Goal: Task Accomplishment & Management: Use online tool/utility

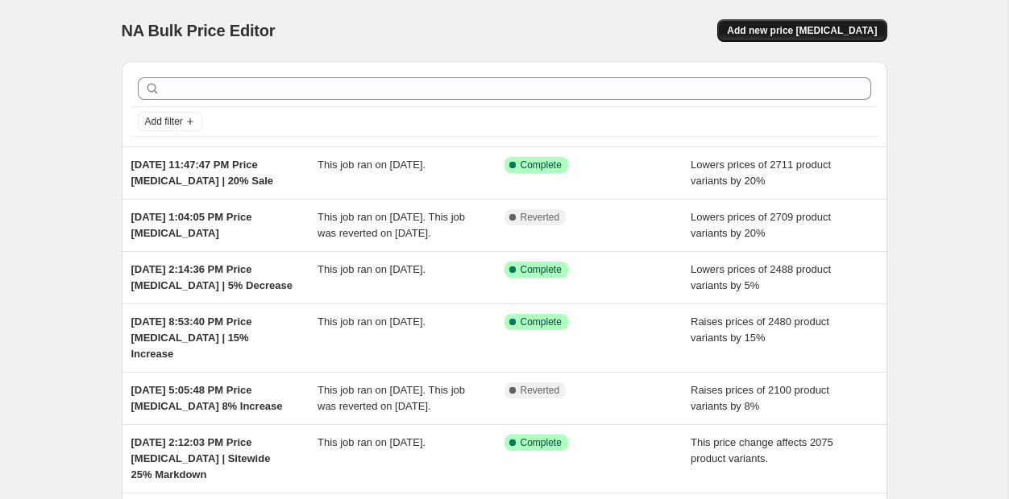
click at [789, 28] on span "Add new price [MEDICAL_DATA]" at bounding box center [802, 30] width 150 height 13
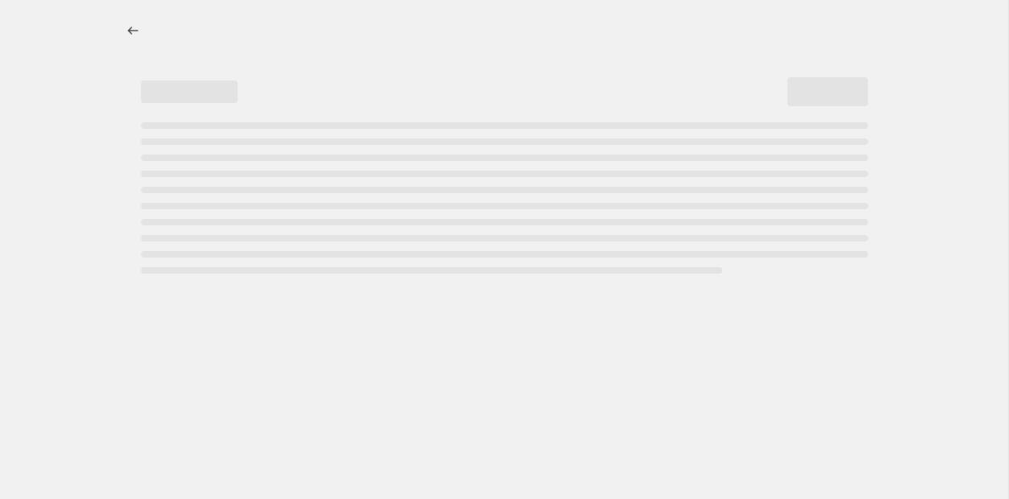
select select "percentage"
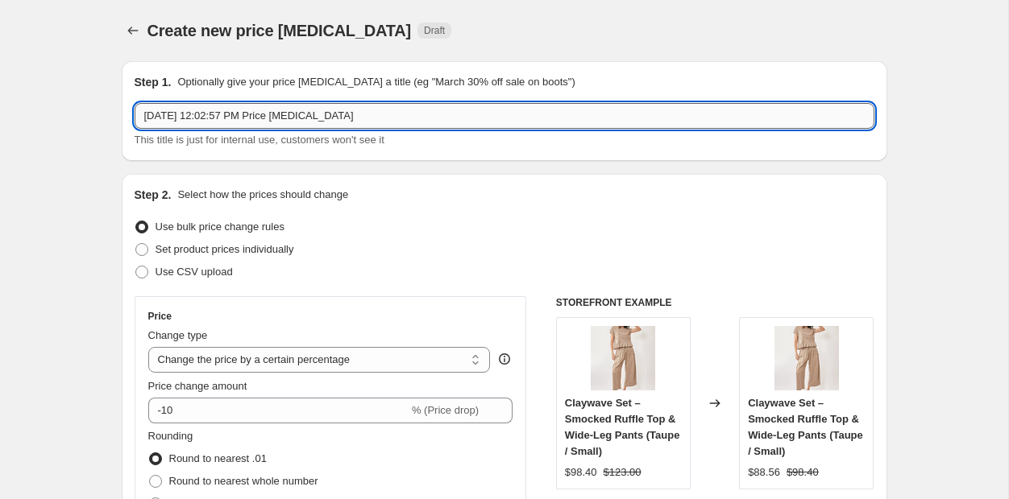
click at [373, 118] on input "[DATE] 12:02:57 PM Price [MEDICAL_DATA]" at bounding box center [505, 116] width 740 height 26
type input "[DATE] 12:02:57 PM Price [MEDICAL_DATA] New arrivals"
click at [458, 56] on div "Create new price [MEDICAL_DATA]. This page is ready Create new price [MEDICAL_D…" at bounding box center [504, 30] width 765 height 61
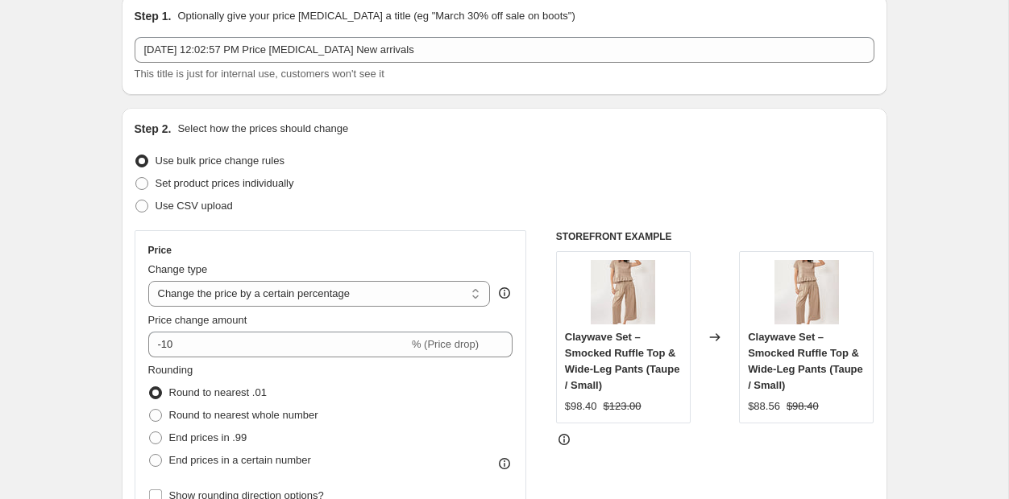
scroll to position [91, 0]
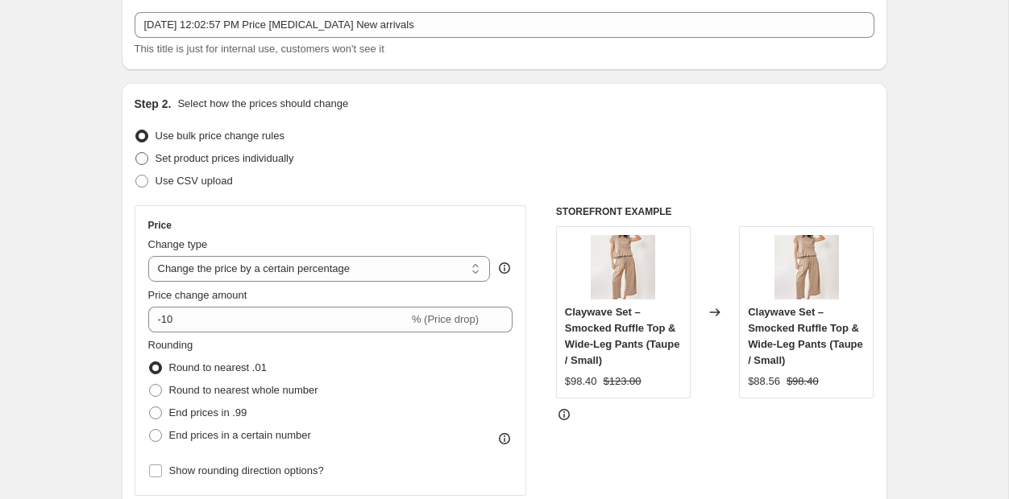
click at [237, 162] on span "Set product prices individually" at bounding box center [224, 158] width 139 height 12
click at [136, 153] on input "Set product prices individually" at bounding box center [135, 152] width 1 height 1
radio input "true"
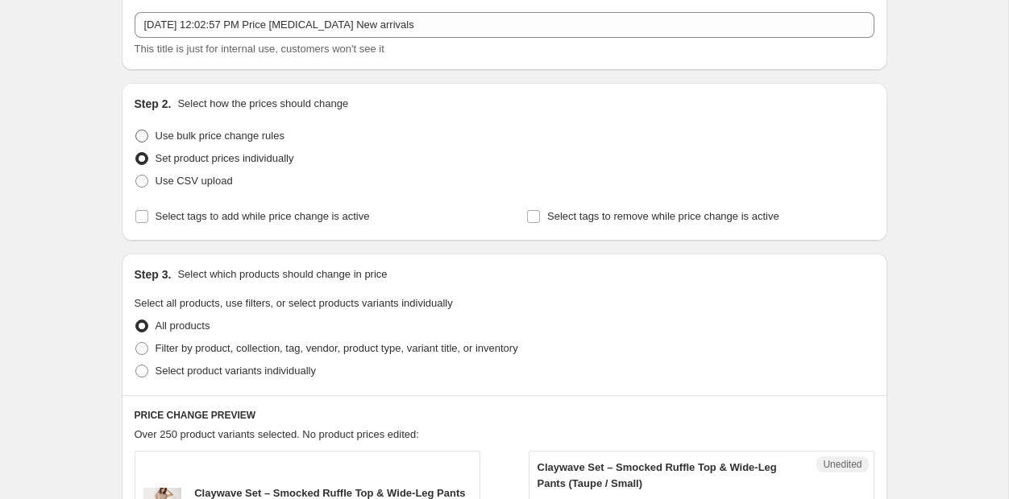
click at [242, 139] on span "Use bulk price change rules" at bounding box center [219, 136] width 129 height 12
click at [136, 131] on input "Use bulk price change rules" at bounding box center [135, 130] width 1 height 1
radio input "true"
select select "percentage"
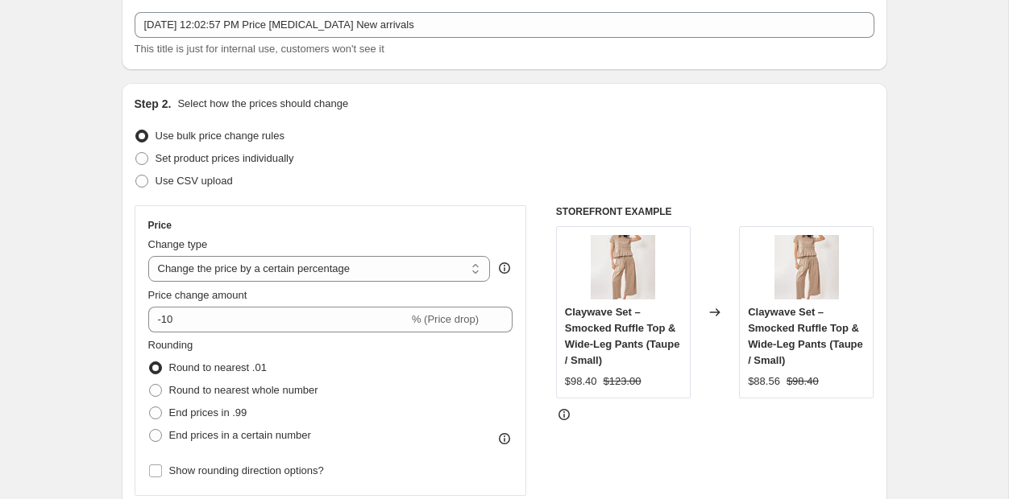
click at [301, 338] on fieldset "Rounding Round to nearest .01 Round to nearest whole number End prices in .99 E…" at bounding box center [233, 393] width 170 height 110
click at [337, 272] on select "Change the price to a certain amount Change the price by a certain amount Chang…" at bounding box center [319, 269] width 342 height 26
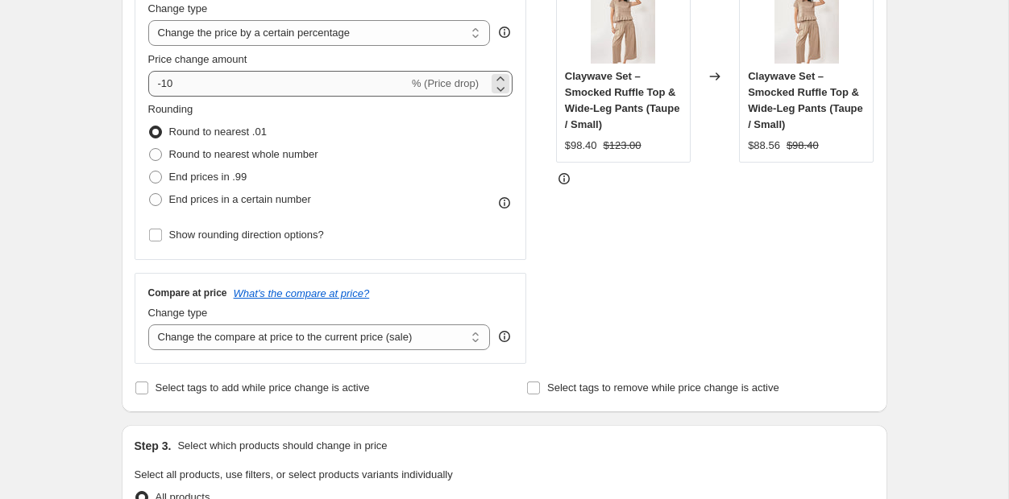
scroll to position [334, 0]
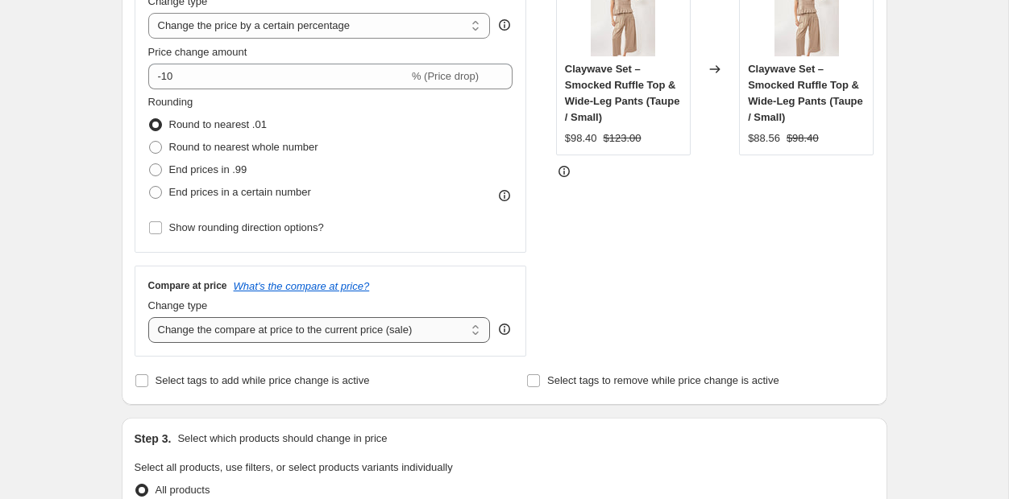
click at [357, 330] on select "Change the compare at price to the current price (sale) Change the compare at p…" at bounding box center [319, 330] width 342 height 26
click at [148, 317] on select "Change the compare at price to the current price (sale) Change the compare at p…" at bounding box center [319, 330] width 342 height 26
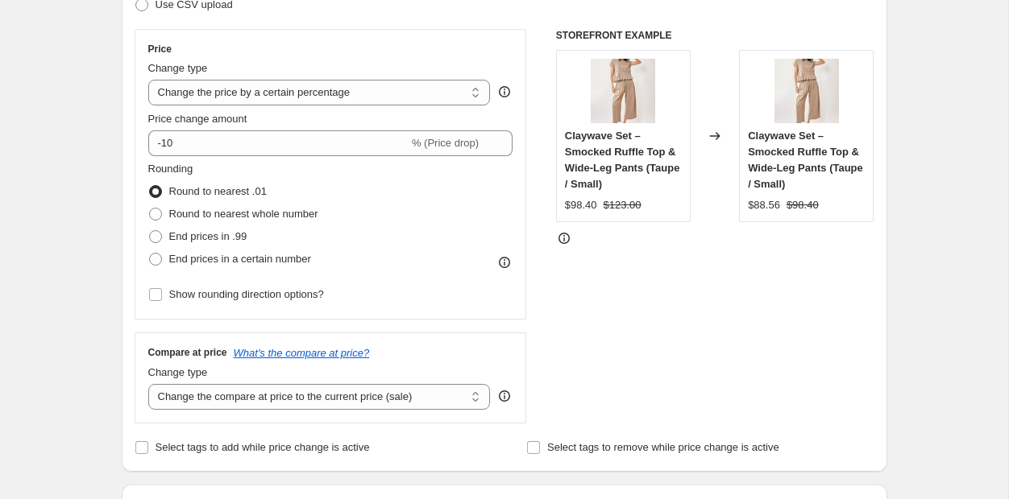
scroll to position [265, 0]
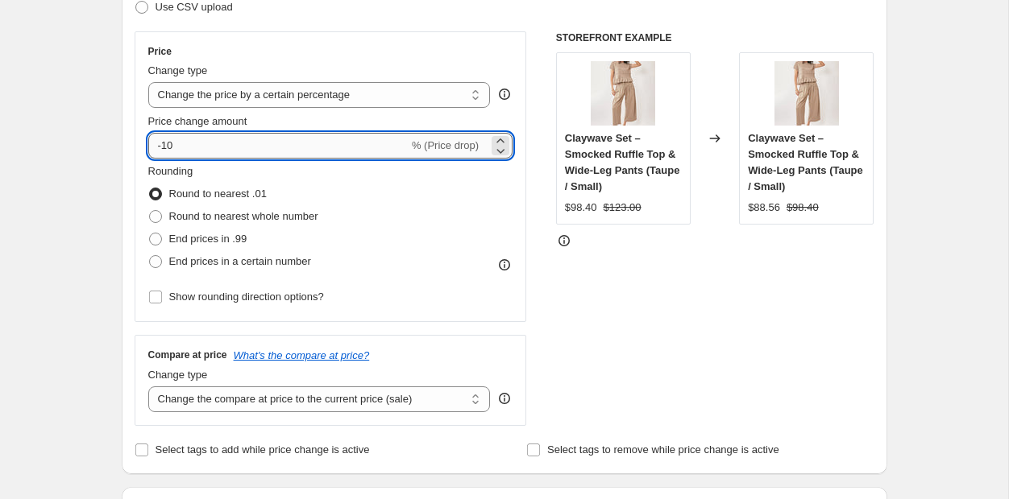
click at [165, 147] on input "-10" at bounding box center [278, 146] width 260 height 26
click at [188, 147] on input "-10" at bounding box center [278, 146] width 260 height 26
type input "-1"
type input "-20"
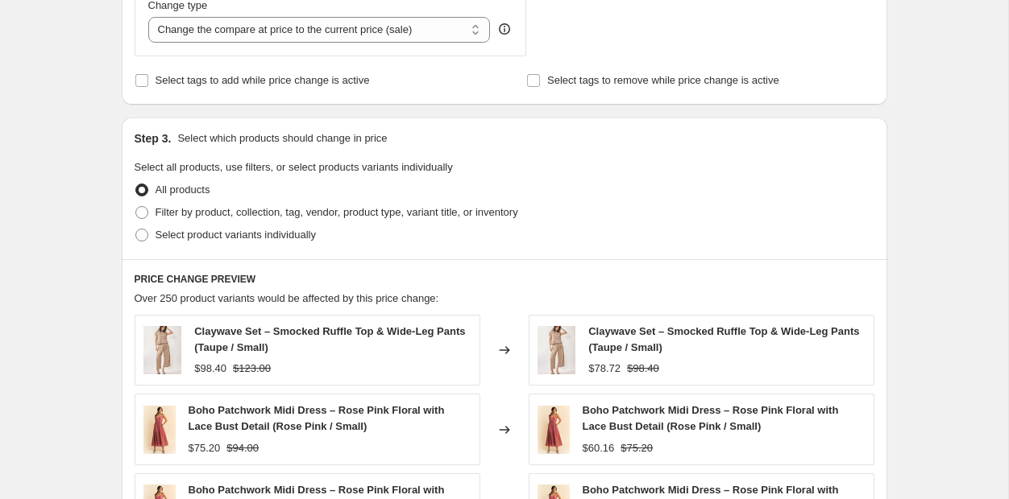
scroll to position [678, 0]
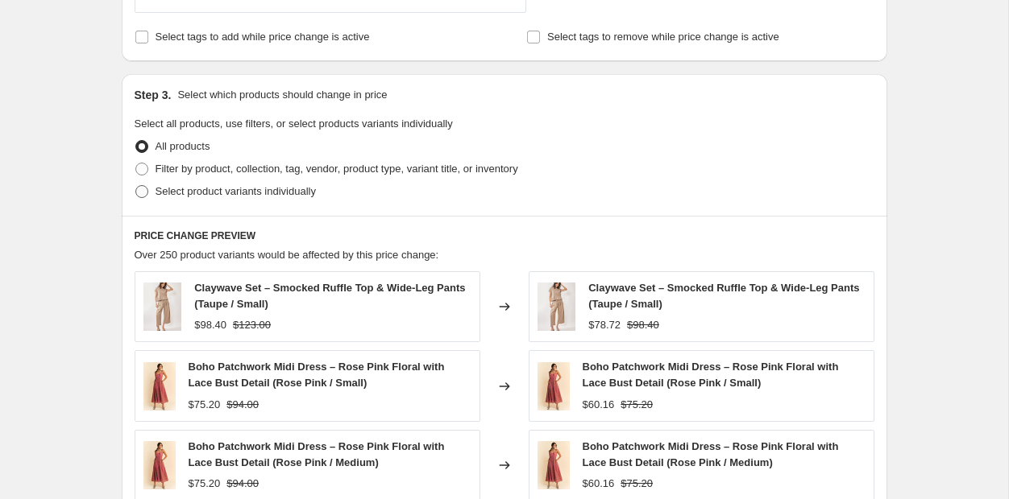
click at [286, 192] on span "Select product variants individually" at bounding box center [235, 191] width 160 height 12
click at [136, 186] on input "Select product variants individually" at bounding box center [135, 185] width 1 height 1
radio input "true"
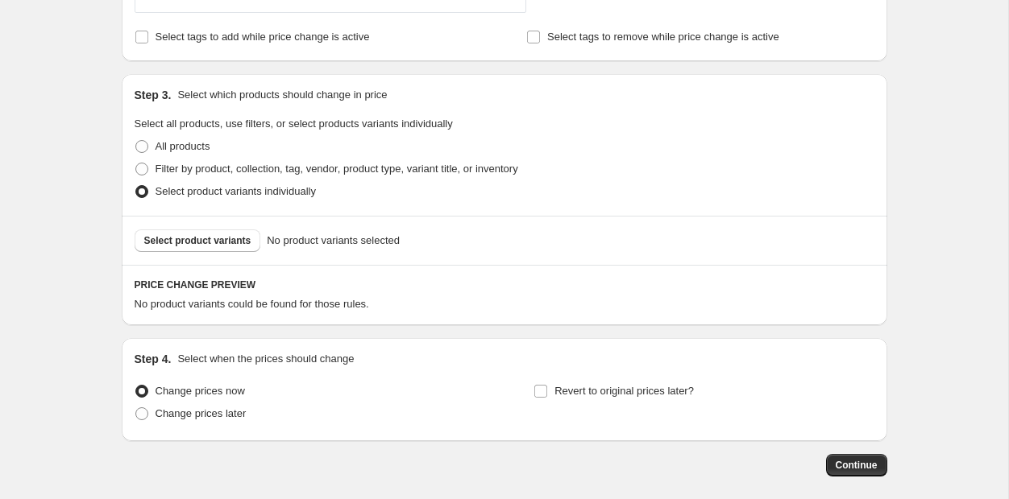
scroll to position [754, 0]
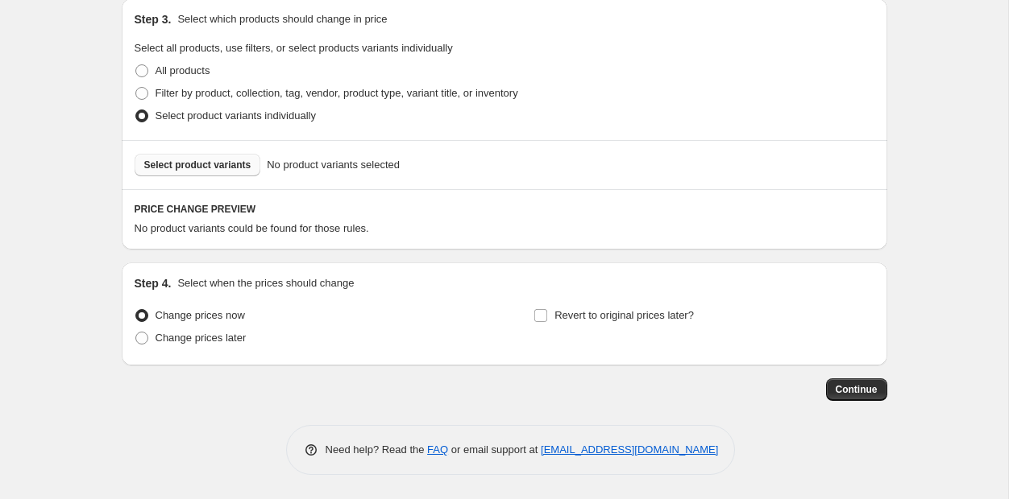
click at [216, 164] on span "Select product variants" at bounding box center [197, 165] width 107 height 13
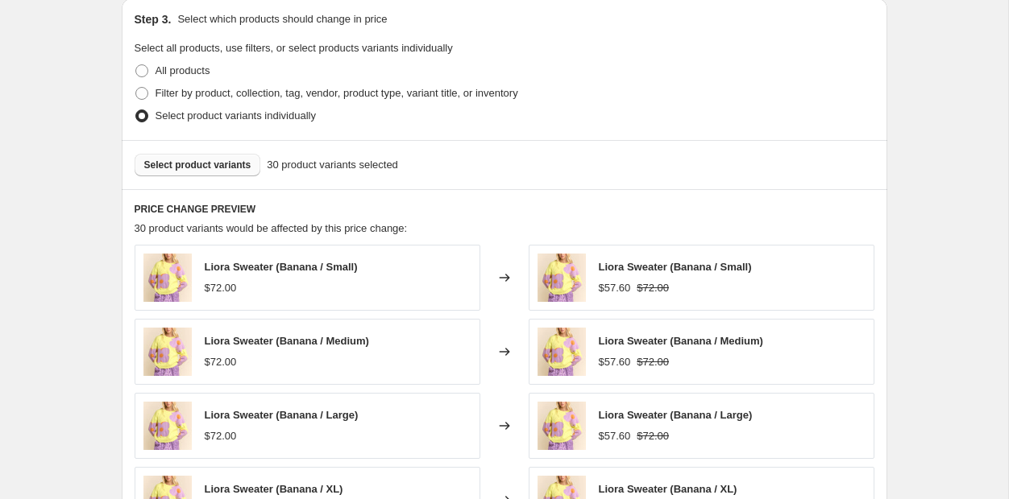
click at [237, 169] on span "Select product variants" at bounding box center [197, 165] width 107 height 13
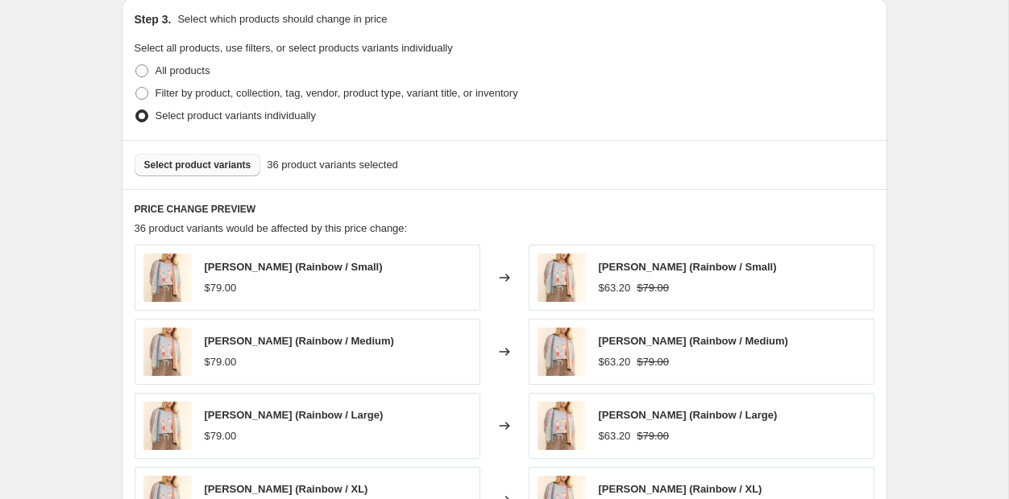
click at [213, 172] on button "Select product variants" at bounding box center [198, 165] width 126 height 23
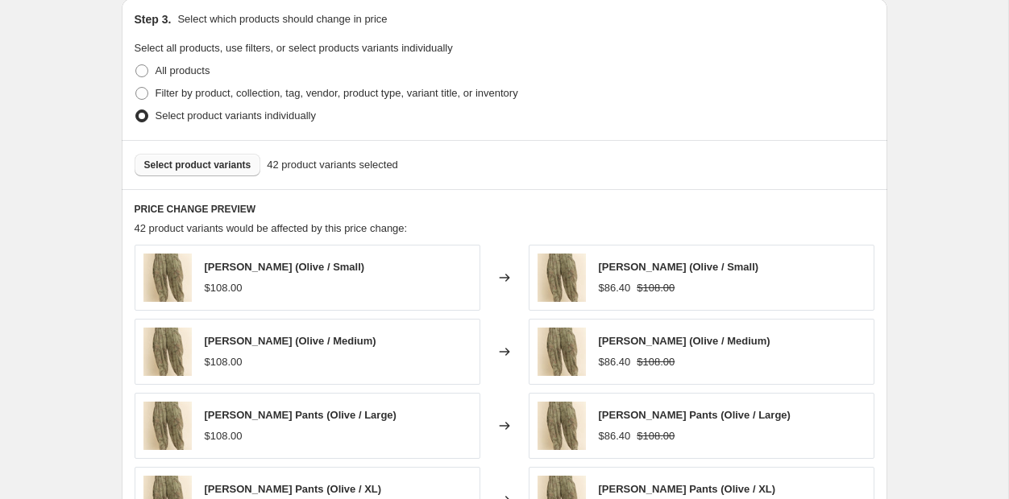
click at [230, 164] on span "Select product variants" at bounding box center [197, 165] width 107 height 13
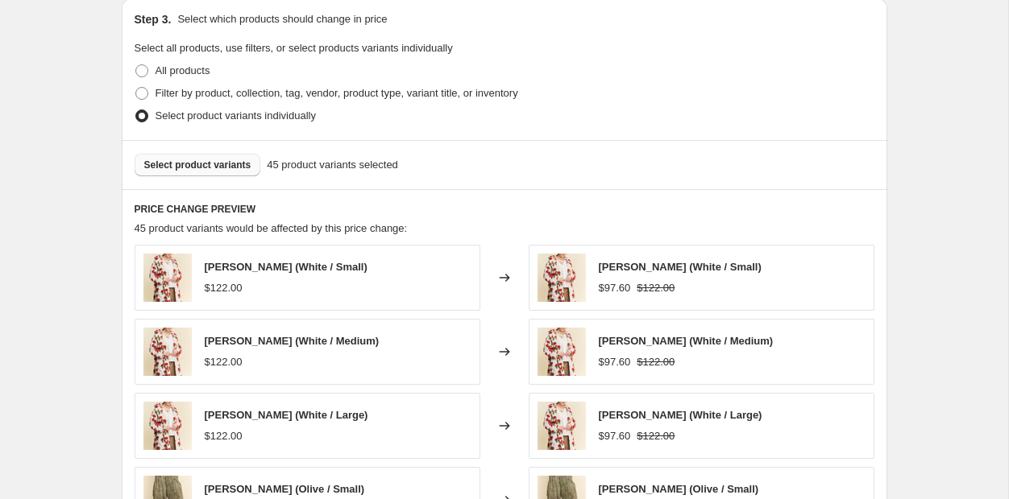
click at [195, 168] on span "Select product variants" at bounding box center [197, 165] width 107 height 13
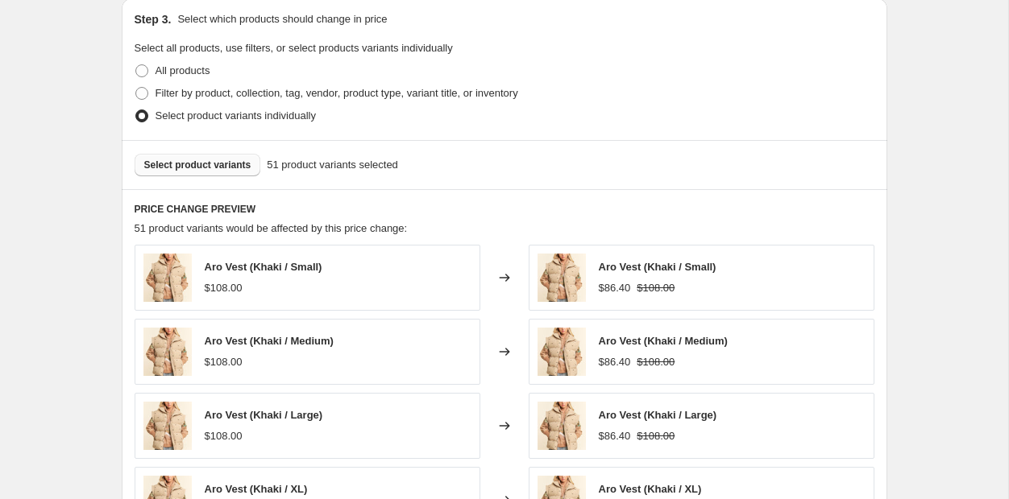
click at [202, 160] on span "Select product variants" at bounding box center [197, 165] width 107 height 13
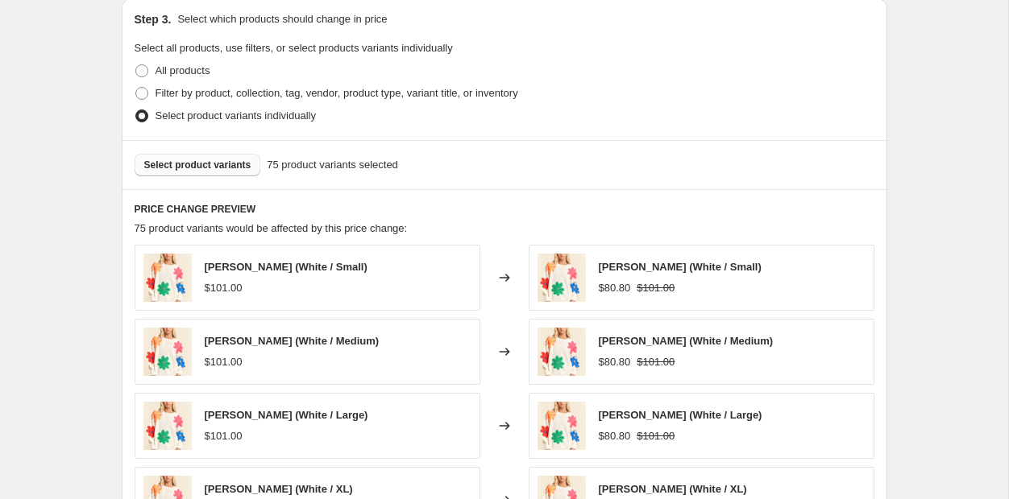
click at [205, 151] on div "Select product variants 75 product variants selected" at bounding box center [504, 164] width 765 height 49
click at [205, 157] on button "Select product variants" at bounding box center [198, 165] width 126 height 23
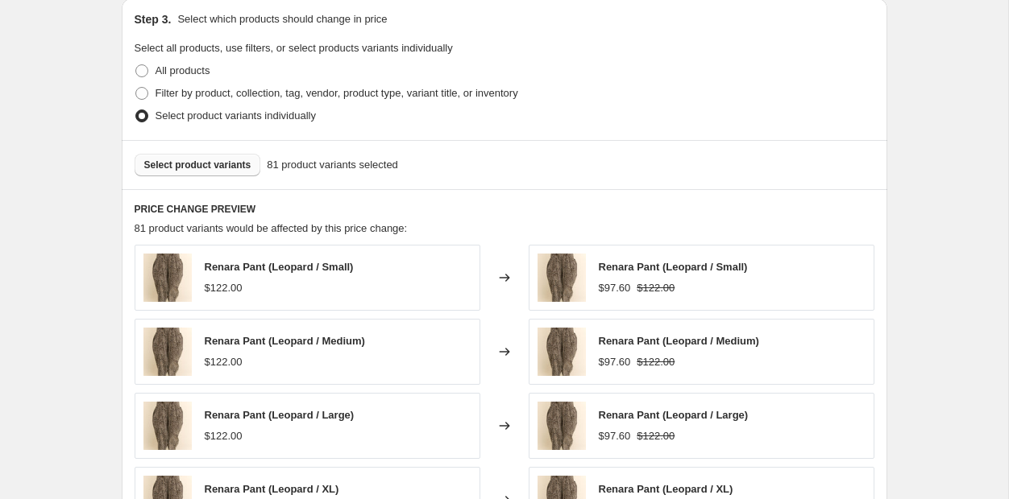
click at [209, 175] on button "Select product variants" at bounding box center [198, 165] width 126 height 23
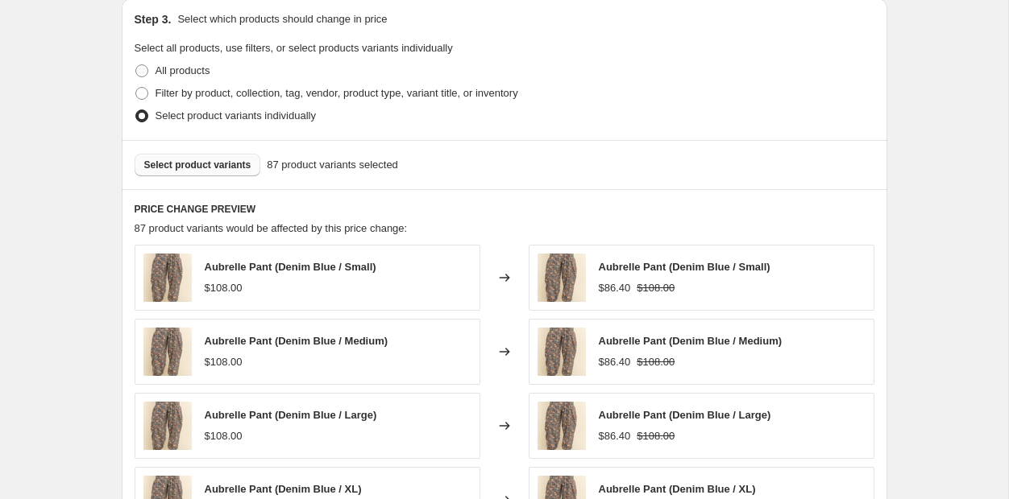
click at [244, 175] on button "Select product variants" at bounding box center [198, 165] width 126 height 23
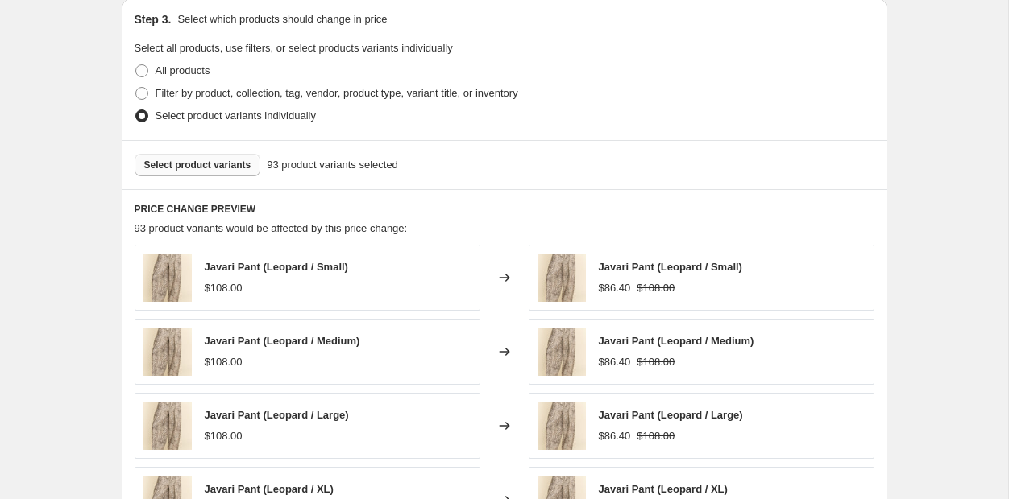
click at [213, 169] on span "Select product variants" at bounding box center [197, 165] width 107 height 13
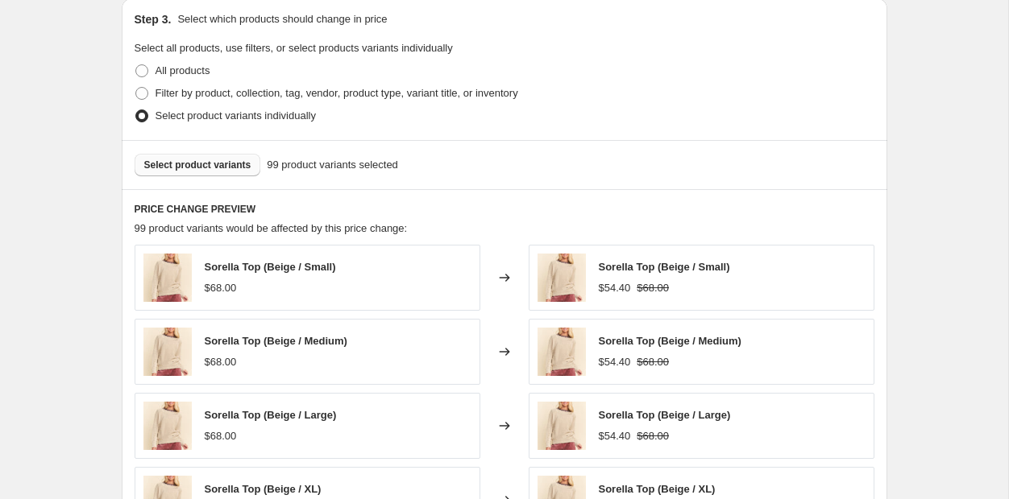
click at [201, 165] on span "Select product variants" at bounding box center [197, 165] width 107 height 13
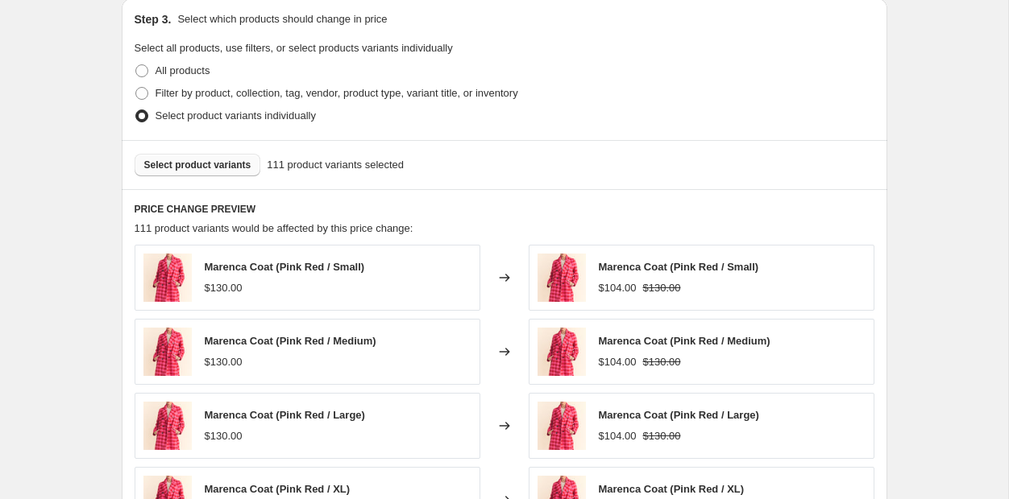
click at [220, 169] on span "Select product variants" at bounding box center [197, 165] width 107 height 13
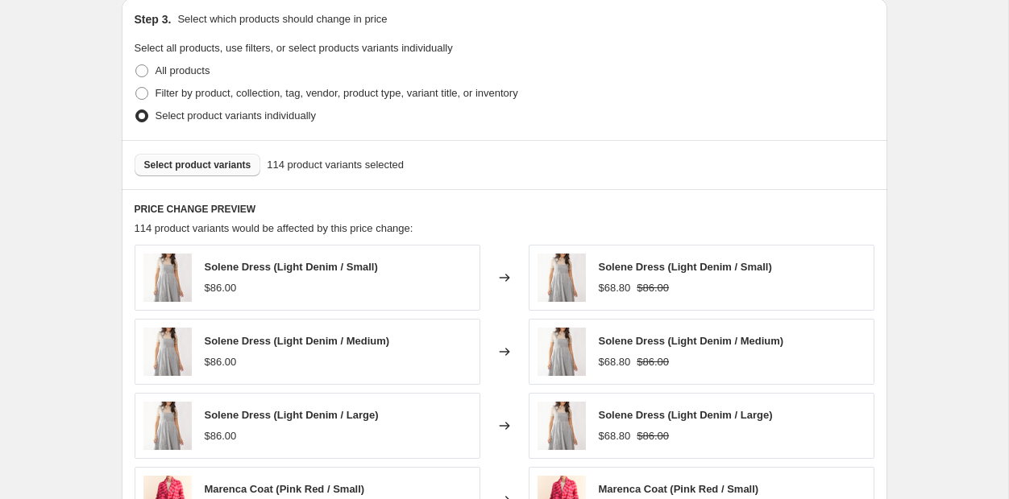
click at [224, 167] on span "Select product variants" at bounding box center [197, 165] width 107 height 13
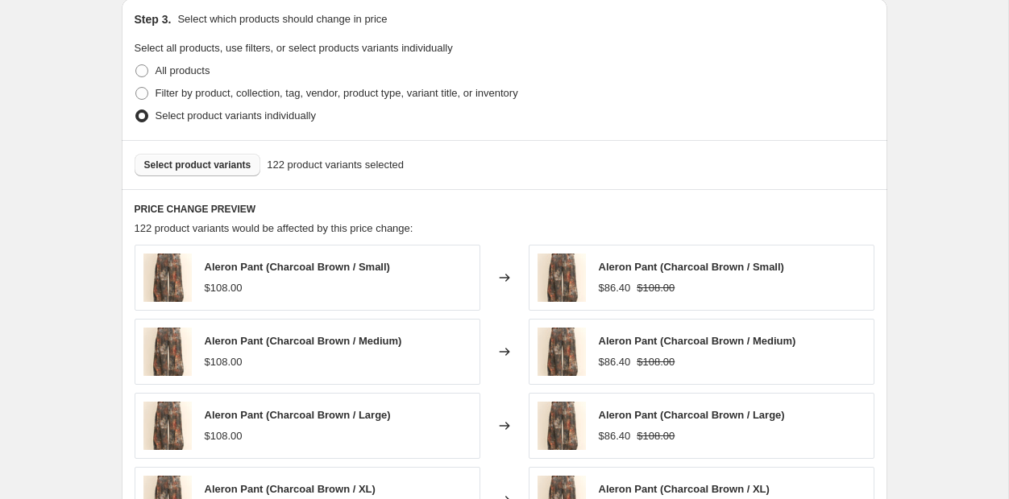
scroll to position [1160, 0]
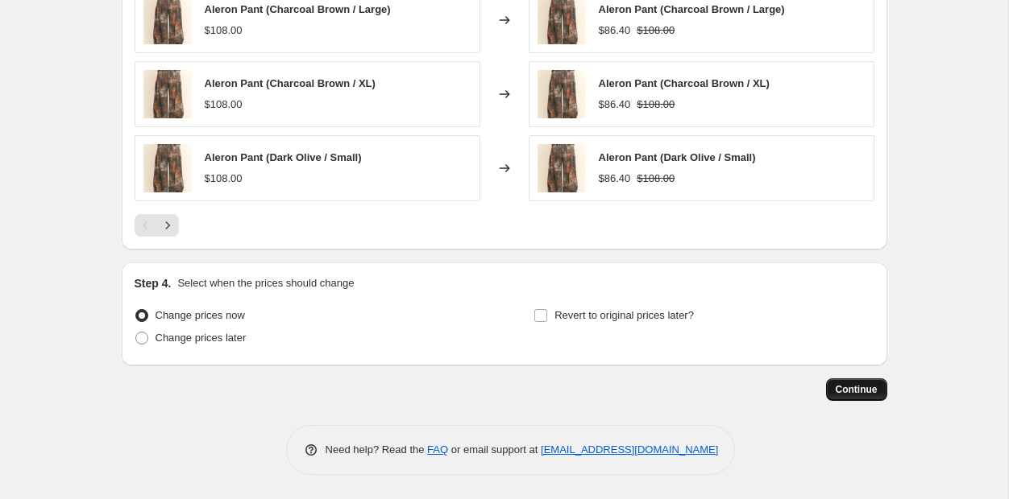
click at [847, 385] on span "Continue" at bounding box center [856, 389] width 42 height 13
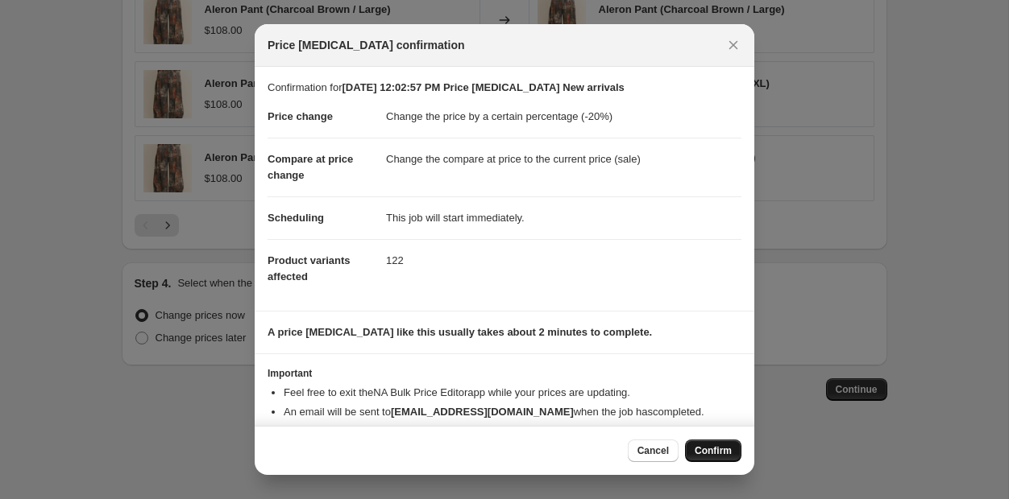
click at [723, 446] on span "Confirm" at bounding box center [712, 451] width 37 height 13
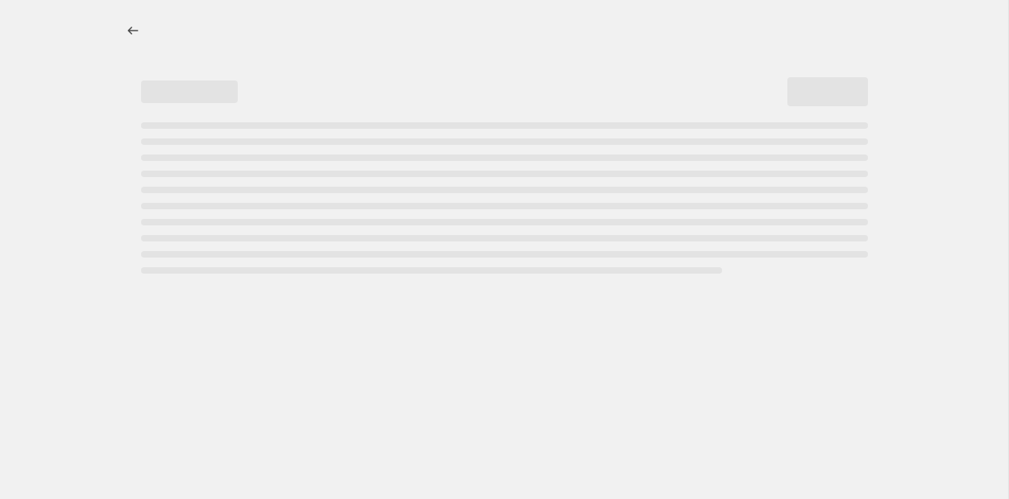
select select "percentage"
